Goal: Use online tool/utility: Utilize a website feature to perform a specific function

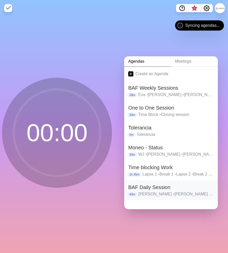
click at [153, 190] on h2 "BAF Daily Session" at bounding box center [171, 187] width 86 height 8
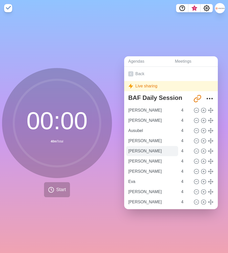
scroll to position [14, 0]
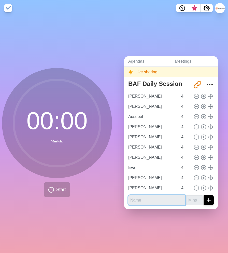
click at [138, 198] on input "text" at bounding box center [156, 200] width 57 height 10
type input "[PERSON_NAME]"
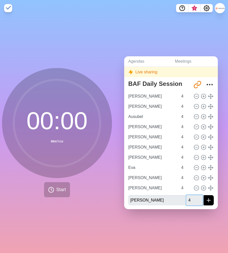
type input "4"
click at [204, 195] on button "submit" at bounding box center [209, 200] width 10 height 10
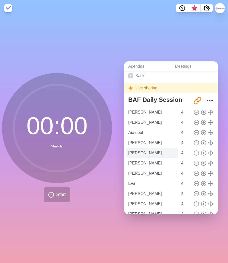
scroll to position [4, 0]
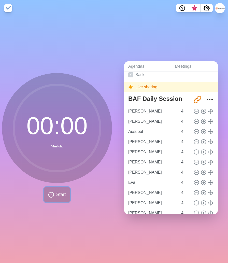
click at [62, 196] on span "Start" at bounding box center [61, 194] width 10 height 7
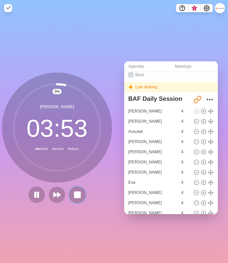
click at [81, 194] on rect at bounding box center [77, 195] width 6 height 6
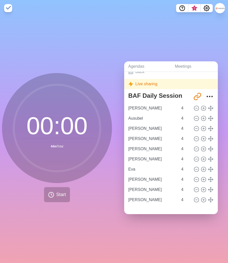
scroll to position [7, 0]
type input "Ausubel"
type input "[PERSON_NAME]"
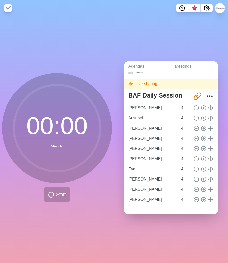
type input "[PERSON_NAME]"
type input "Eva"
type input "[PERSON_NAME]"
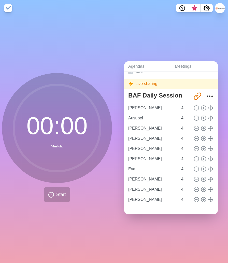
type input "[PERSON_NAME]"
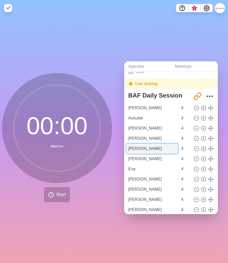
click at [149, 148] on input "[PERSON_NAME]" at bounding box center [152, 149] width 52 height 10
click at [211, 149] on line at bounding box center [211, 149] width 5 height 0
click at [197, 149] on icon at bounding box center [197, 149] width 6 height 6
type input "[PERSON_NAME]"
type input "Eva"
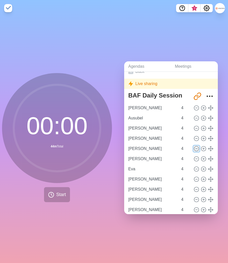
type input "[PERSON_NAME]"
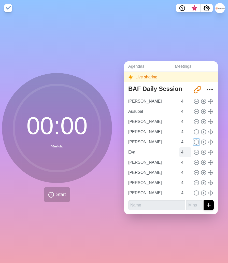
scroll to position [0, 0]
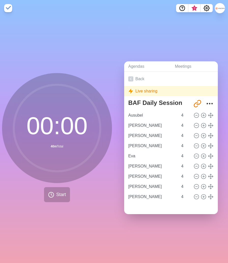
type input "[PERSON_NAME]"
type input "Eva"
type input "[PERSON_NAME]"
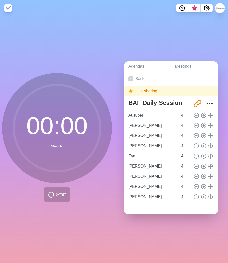
type input "[PERSON_NAME]"
type input "Ausubel"
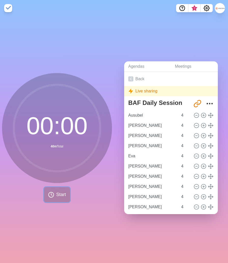
click at [58, 194] on span "Start" at bounding box center [61, 194] width 10 height 7
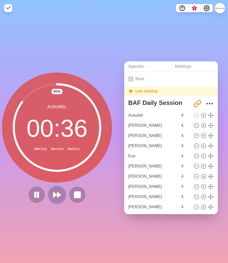
click at [56, 194] on icon at bounding box center [57, 195] width 9 height 9
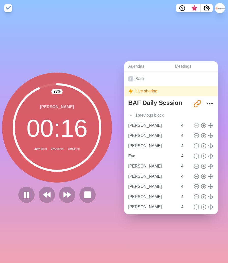
click at [74, 185] on div "93 % [PERSON_NAME] 00 : 16 40m Total 7m Active 7m Since" at bounding box center [57, 138] width 110 height 130
click at [68, 195] on polygon at bounding box center [69, 194] width 3 height 5
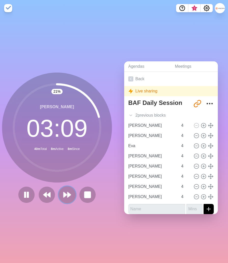
click at [68, 197] on polygon at bounding box center [69, 194] width 3 height 5
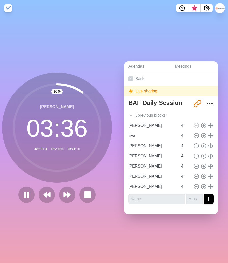
click at [78, 182] on div "[PERSON_NAME] 03 : 36 40m Total 8m Active 8m Since" at bounding box center [57, 128] width 110 height 110
click at [66, 196] on icon at bounding box center [67, 195] width 9 height 9
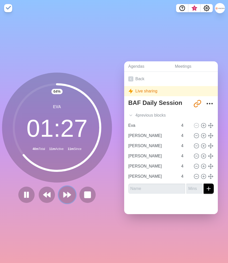
click at [68, 195] on polygon at bounding box center [69, 194] width 3 height 5
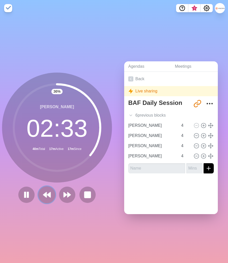
click at [42, 192] on button at bounding box center [46, 194] width 17 height 17
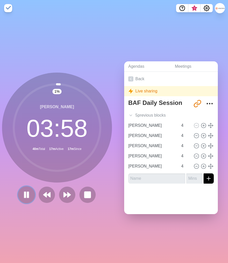
click at [23, 193] on icon at bounding box center [26, 195] width 9 height 9
click at [94, 44] on div "1 % [PERSON_NAME] 03 : 58 40m Total 17m Active 19m Since" at bounding box center [57, 139] width 114 height 247
click at [64, 193] on polygon at bounding box center [65, 194] width 3 height 5
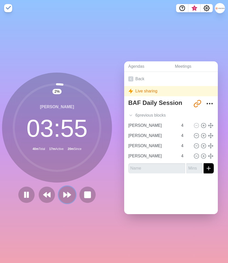
click at [70, 196] on polygon at bounding box center [69, 194] width 3 height 5
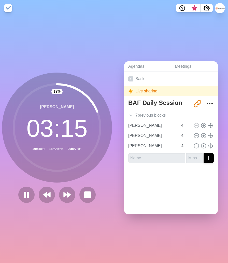
click at [76, 186] on div "19 % [PERSON_NAME] 03 : 15 40m Total 18m Active 20m Since" at bounding box center [57, 138] width 110 height 130
click at [66, 196] on icon at bounding box center [67, 195] width 9 height 9
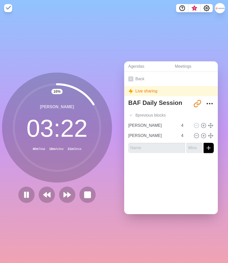
click at [100, 183] on div "16 % [PERSON_NAME] 03 : 22 40m Total 18m Active 21m Since" at bounding box center [57, 138] width 110 height 130
click at [64, 197] on polygon at bounding box center [65, 194] width 3 height 5
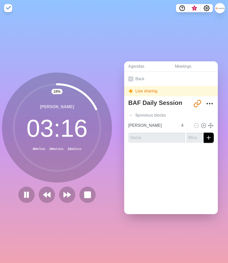
click at [25, 181] on div "[PERSON_NAME] 03 : 16 40m Total 19m Active 22m Since" at bounding box center [57, 128] width 110 height 110
click at [92, 181] on div "[PERSON_NAME] 02 : 57 40m Total 19m Active 22m Since" at bounding box center [57, 128] width 110 height 110
click at [88, 196] on rect at bounding box center [87, 195] width 6 height 6
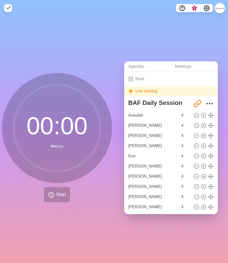
scroll to position [0, 2]
